Goal: Task Accomplishment & Management: Use online tool/utility

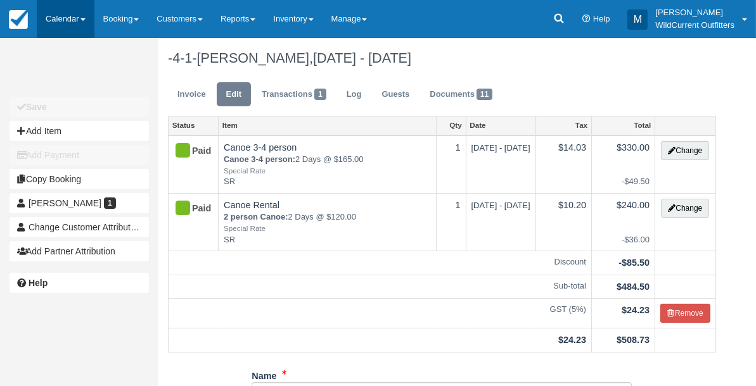
click at [55, 13] on link "Calendar" at bounding box center [66, 19] width 58 height 38
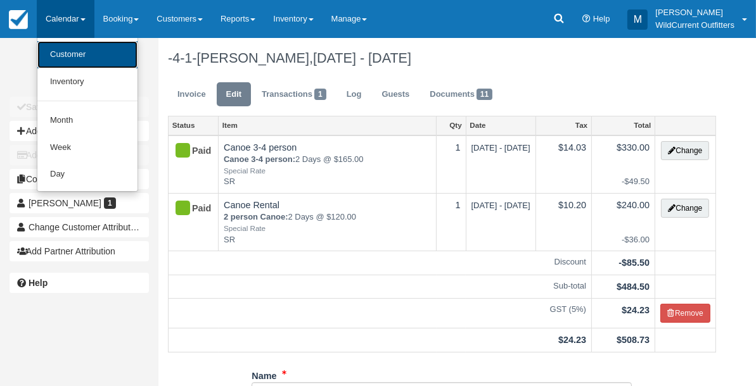
click at [60, 49] on link "Customer" at bounding box center [87, 54] width 100 height 27
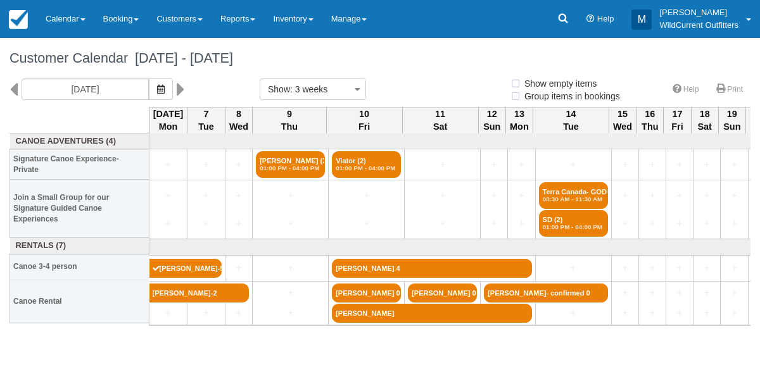
select select
click at [165, 85] on icon "button" at bounding box center [161, 89] width 8 height 9
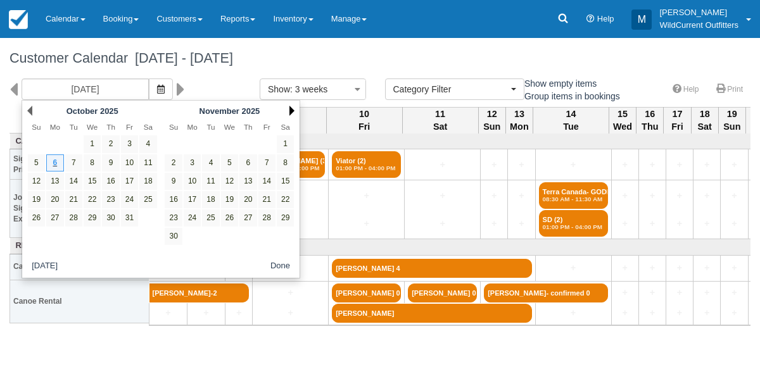
click at [294, 108] on link "Next" at bounding box center [292, 111] width 5 height 10
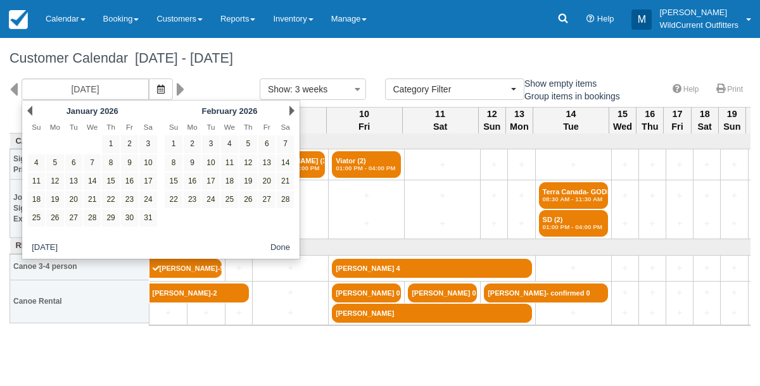
click at [294, 108] on link "Next" at bounding box center [292, 111] width 5 height 10
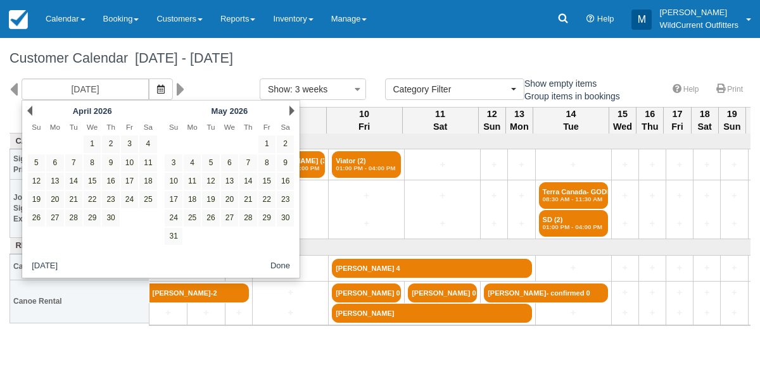
click at [294, 108] on link "Next" at bounding box center [292, 111] width 5 height 10
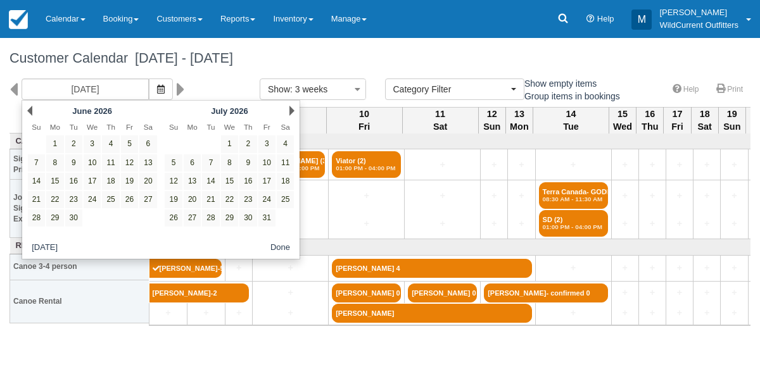
click at [294, 108] on link "Next" at bounding box center [292, 111] width 5 height 10
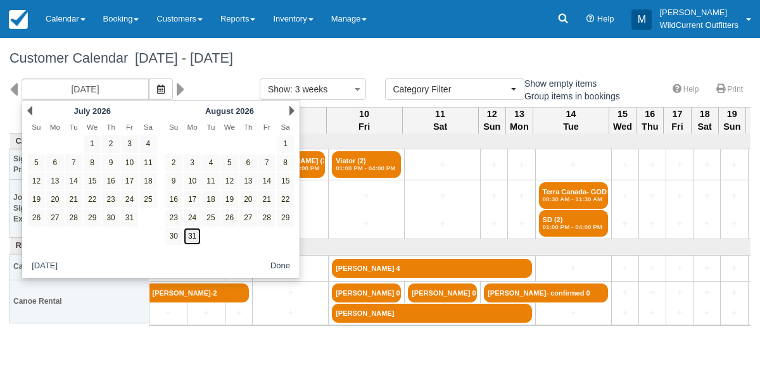
click at [193, 231] on link "31" at bounding box center [192, 236] width 17 height 17
type input "08/31/26"
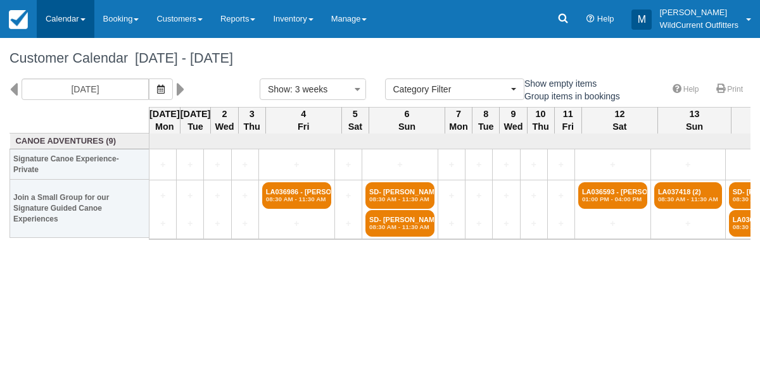
click at [54, 16] on link "Calendar" at bounding box center [66, 19] width 58 height 38
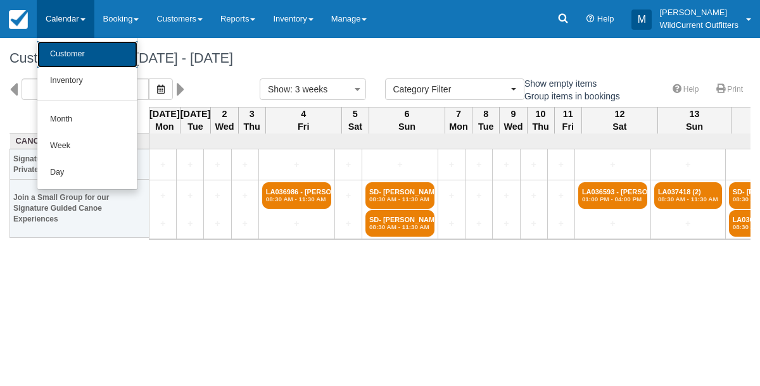
click at [56, 53] on link "Customer" at bounding box center [87, 54] width 100 height 27
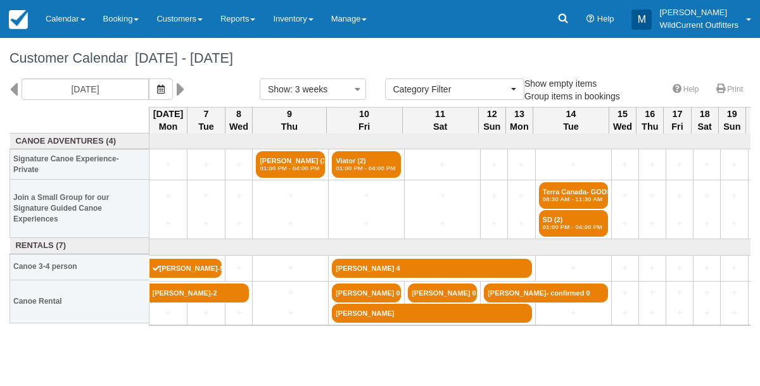
select select
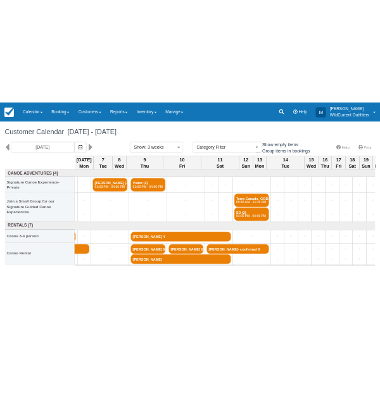
scroll to position [0, 214]
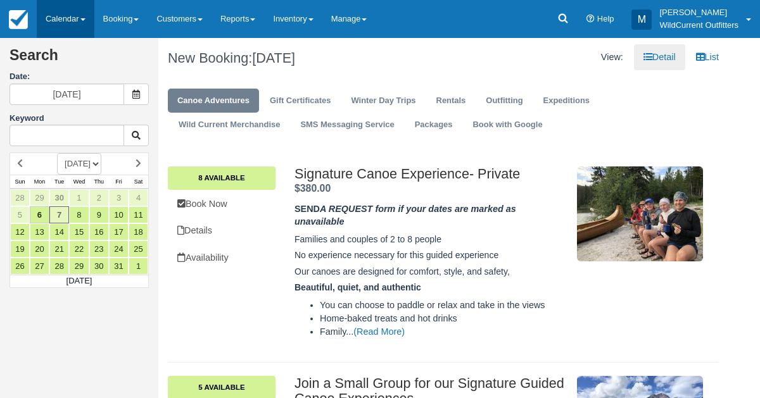
click at [68, 21] on link "Calendar" at bounding box center [66, 19] width 58 height 38
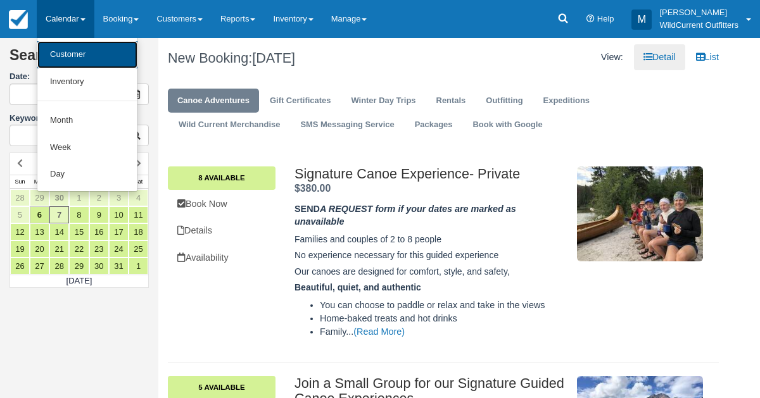
click at [65, 49] on link "Customer" at bounding box center [87, 54] width 100 height 27
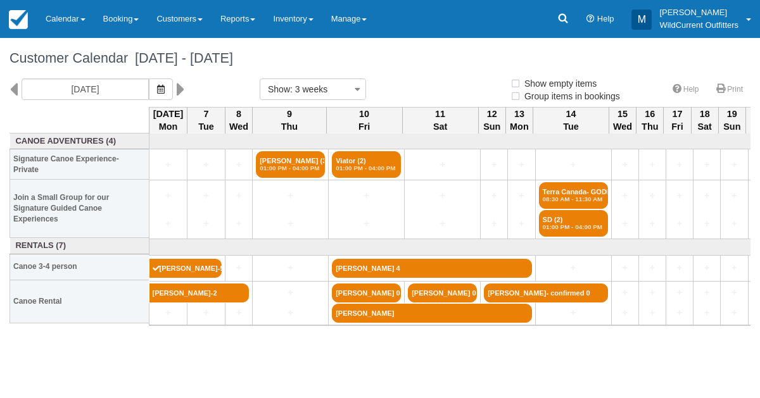
select select
click at [299, 22] on link "Inventory" at bounding box center [293, 19] width 58 height 38
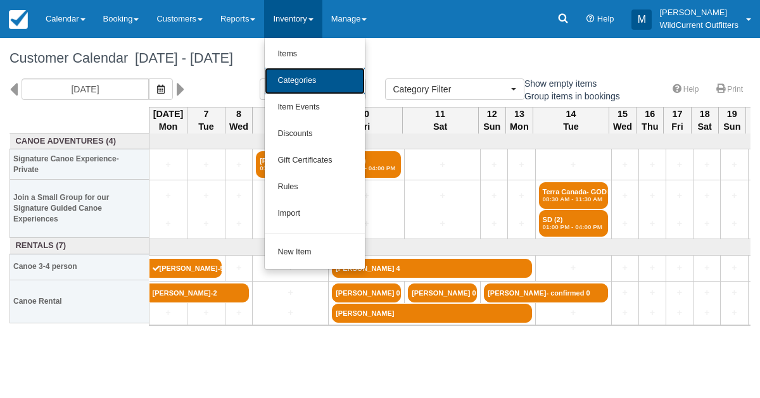
click at [304, 79] on link "Categories" at bounding box center [315, 81] width 100 height 27
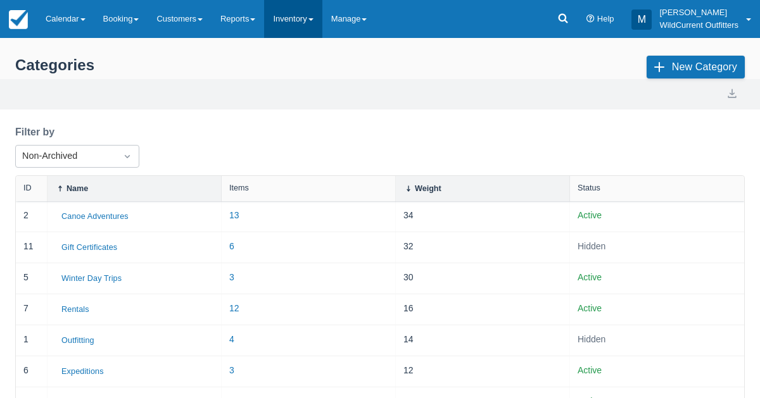
click at [292, 14] on link "Inventory" at bounding box center [293, 19] width 58 height 38
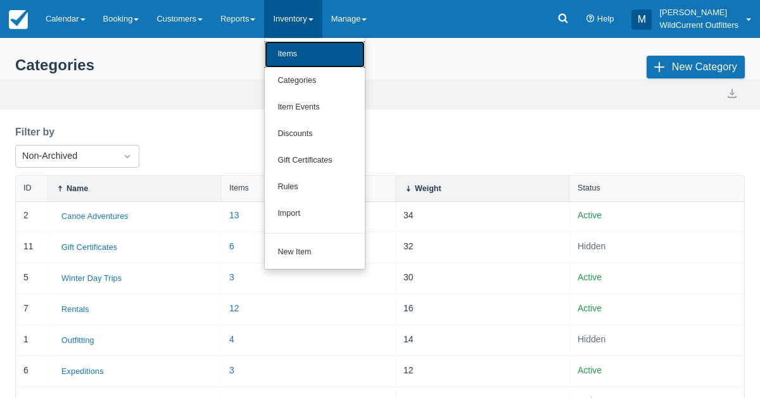
click at [296, 63] on link "Items" at bounding box center [315, 54] width 100 height 27
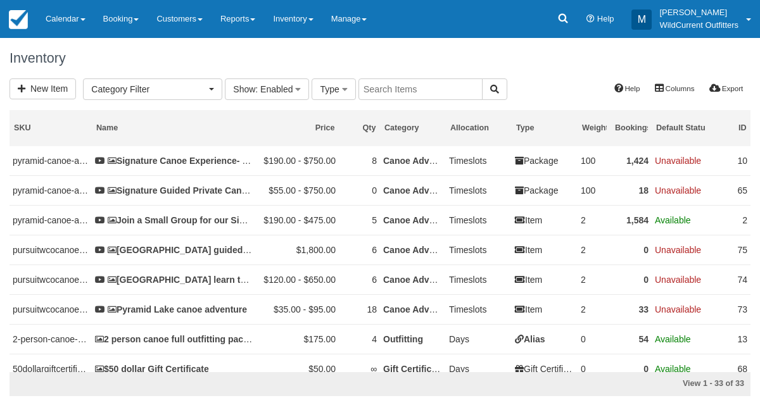
select select
click at [300, 23] on link "Inventory" at bounding box center [293, 19] width 58 height 38
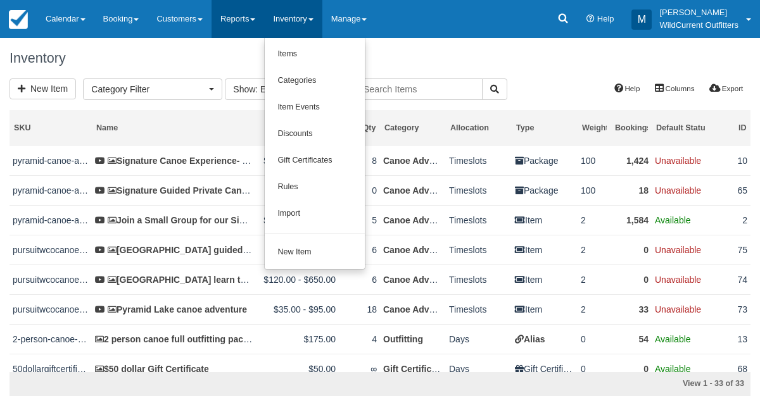
click at [255, 22] on link "Reports" at bounding box center [238, 19] width 53 height 38
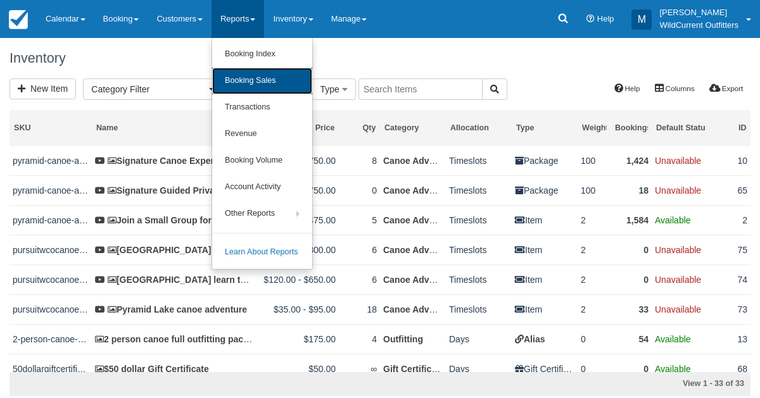
click at [251, 80] on link "Booking Sales" at bounding box center [262, 81] width 100 height 27
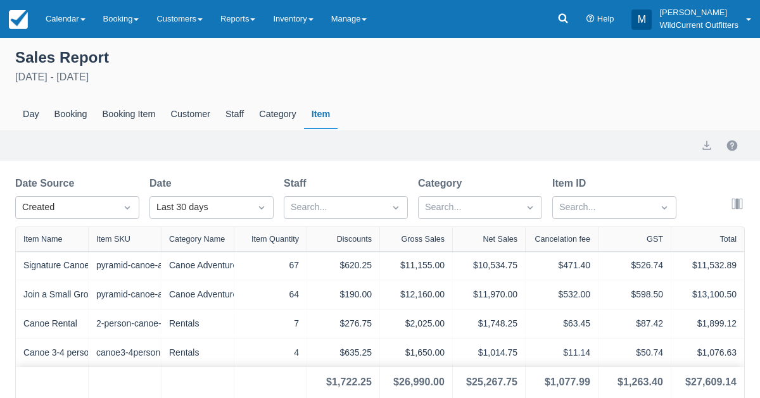
scroll to position [1, 0]
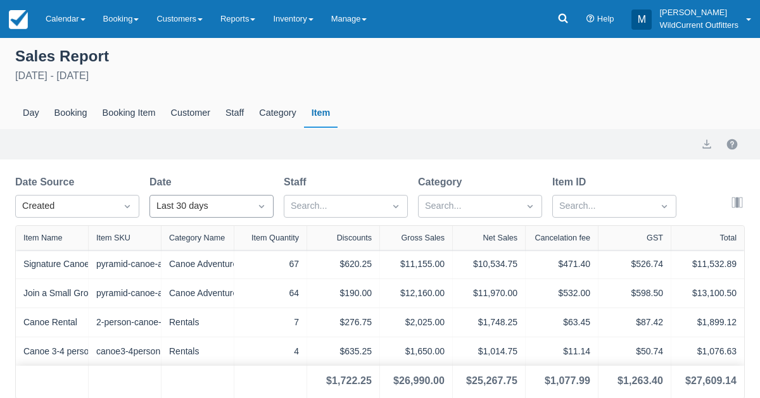
click at [263, 205] on icon "Dropdown icon" at bounding box center [261, 206] width 13 height 13
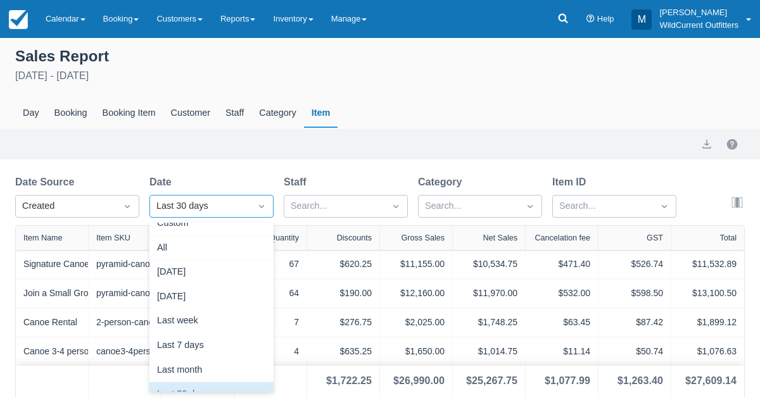
scroll to position [0, 0]
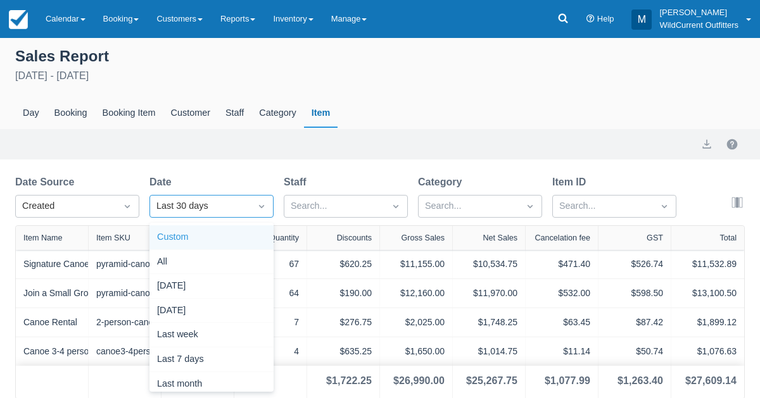
click at [214, 232] on div "Custom" at bounding box center [212, 238] width 124 height 25
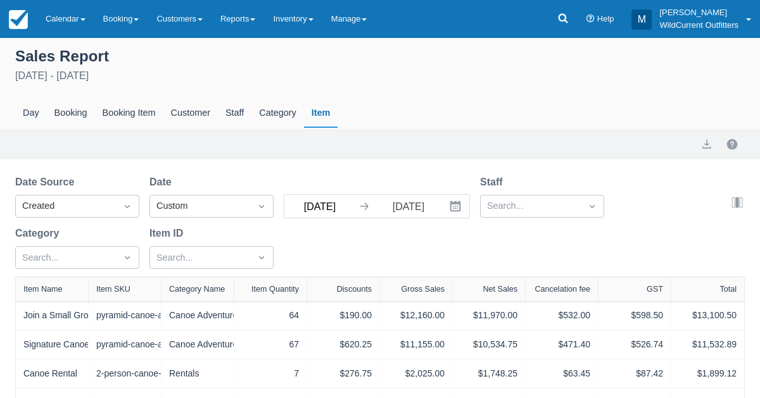
click at [310, 204] on input "[DATE]" at bounding box center [319, 206] width 71 height 23
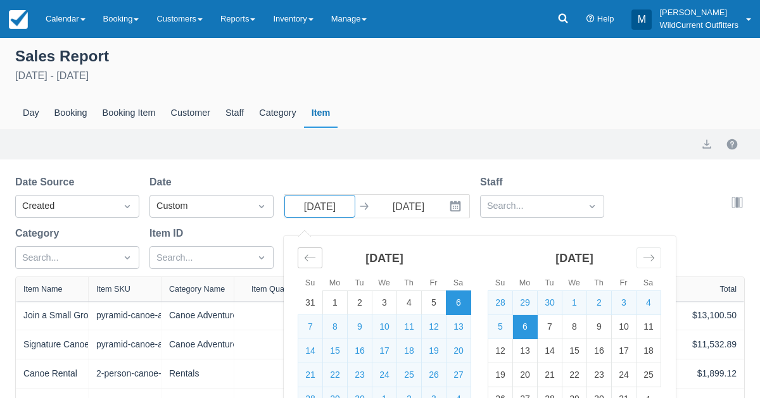
click at [305, 265] on div "Move backward to switch to the previous month." at bounding box center [310, 258] width 25 height 21
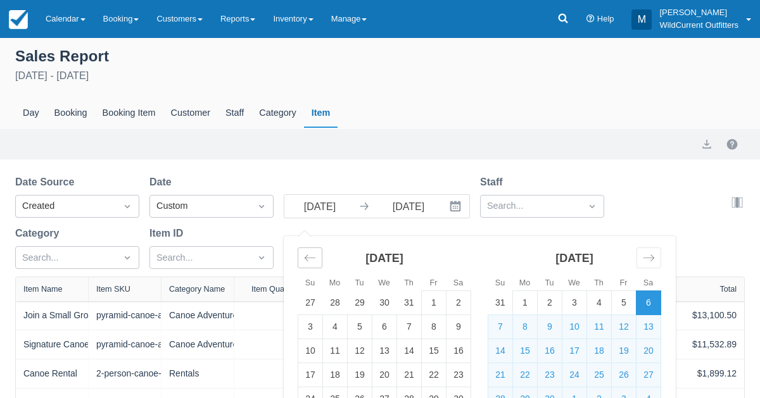
click at [305, 265] on div "Move backward to switch to the previous month." at bounding box center [310, 258] width 25 height 21
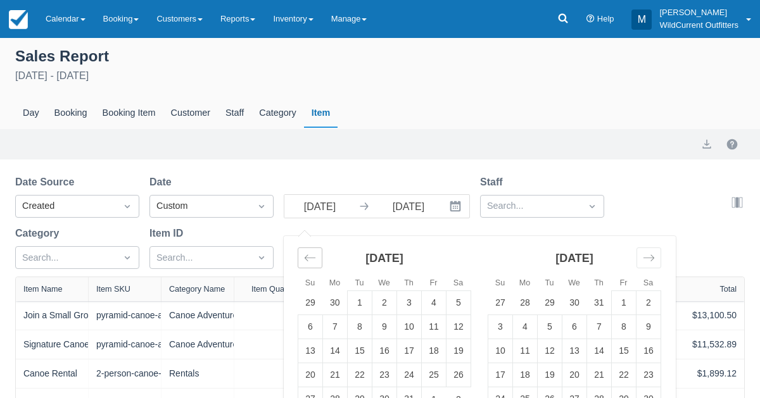
click at [305, 265] on div "Move backward to switch to the previous month." at bounding box center [310, 258] width 25 height 21
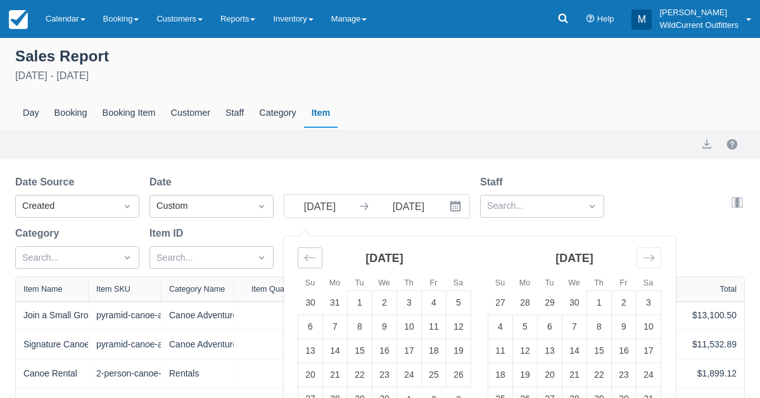
click at [305, 265] on div "Move backward to switch to the previous month." at bounding box center [310, 258] width 25 height 21
click at [650, 261] on icon "Move forward to switch to the next month." at bounding box center [649, 258] width 12 height 12
click at [304, 255] on icon "Move backward to switch to the previous month." at bounding box center [310, 258] width 12 height 12
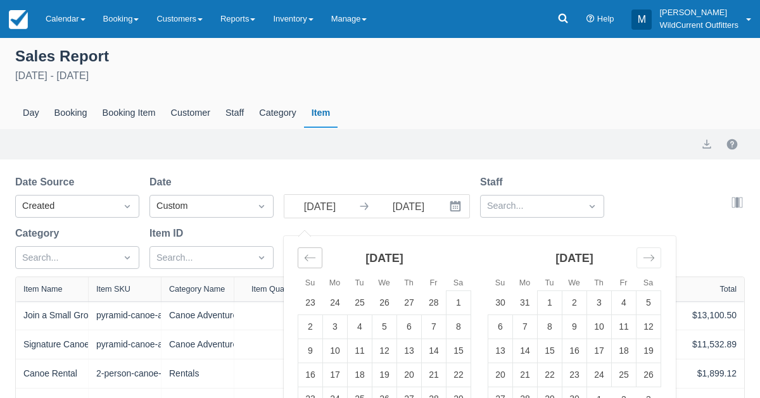
click at [304, 255] on icon "Move backward to switch to the previous month." at bounding box center [310, 258] width 12 height 12
click at [309, 298] on td "1" at bounding box center [310, 303] width 25 height 24
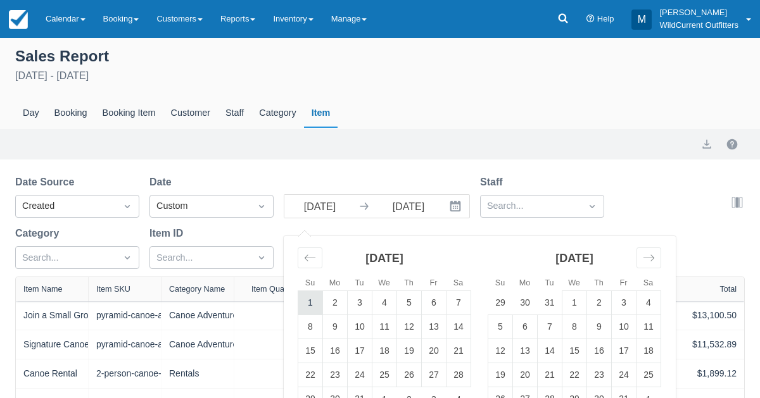
type input "[DATE]"
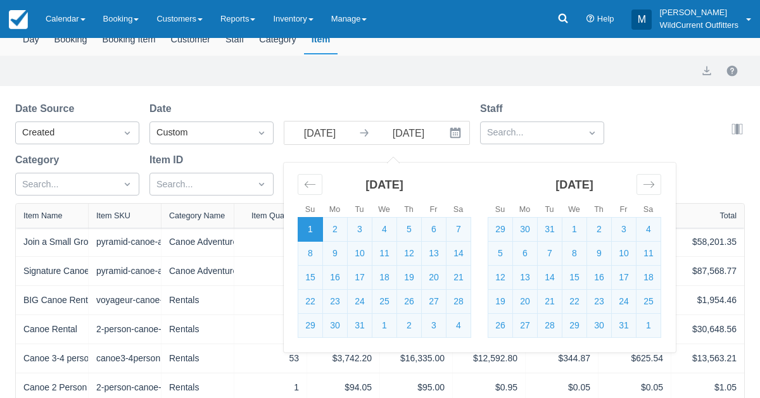
scroll to position [70, 0]
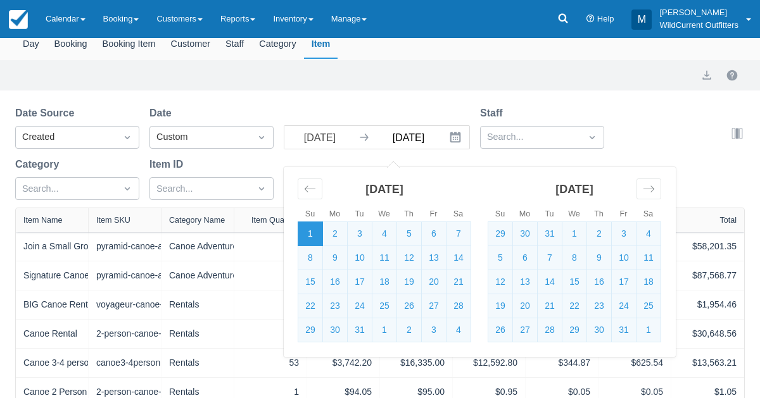
click at [423, 141] on input "[DATE]" at bounding box center [408, 137] width 71 height 23
click at [661, 140] on div "Date Source Created Date Custom [DATE] Navigate forward to interact with the ca…" at bounding box center [372, 157] width 715 height 102
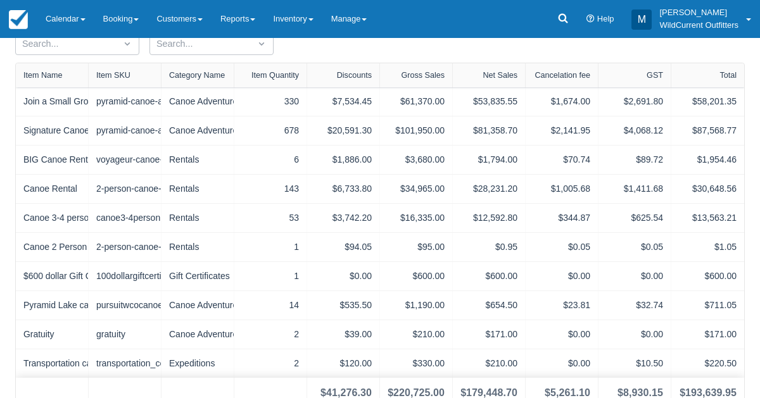
scroll to position [226, 0]
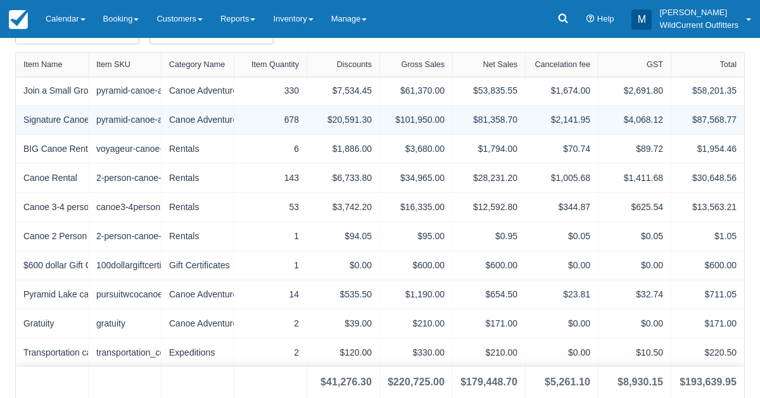
click at [291, 122] on div "678" at bounding box center [270, 119] width 57 height 13
